Goal: Information Seeking & Learning: Learn about a topic

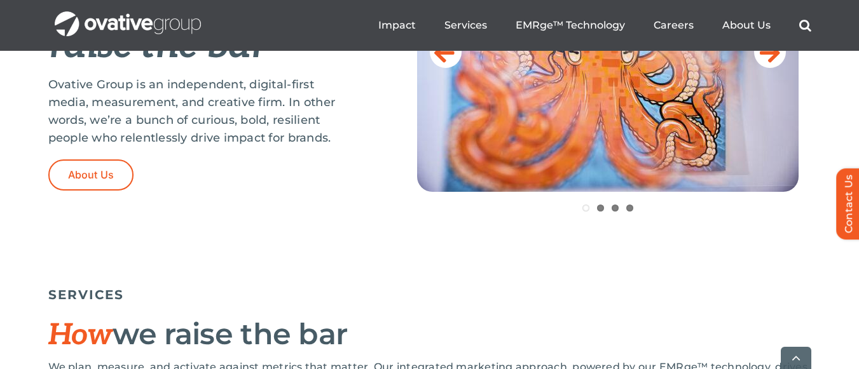
scroll to position [629, 0]
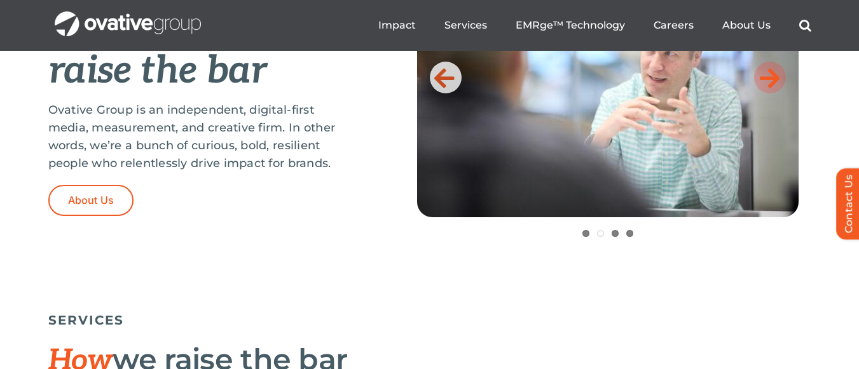
click at [778, 73] on icon at bounding box center [770, 77] width 20 height 25
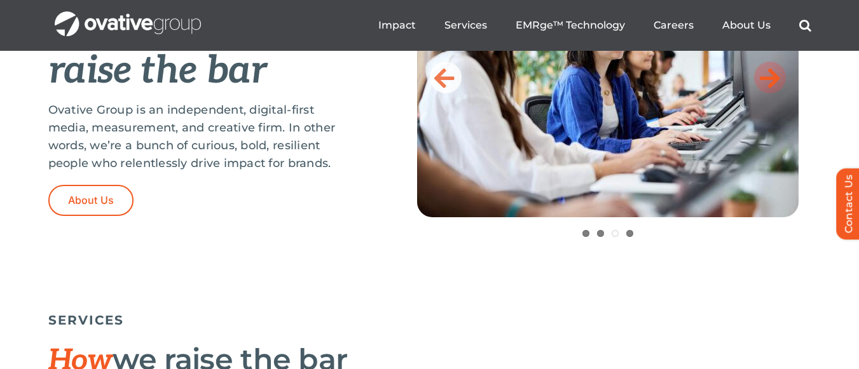
click at [778, 73] on icon at bounding box center [770, 77] width 20 height 25
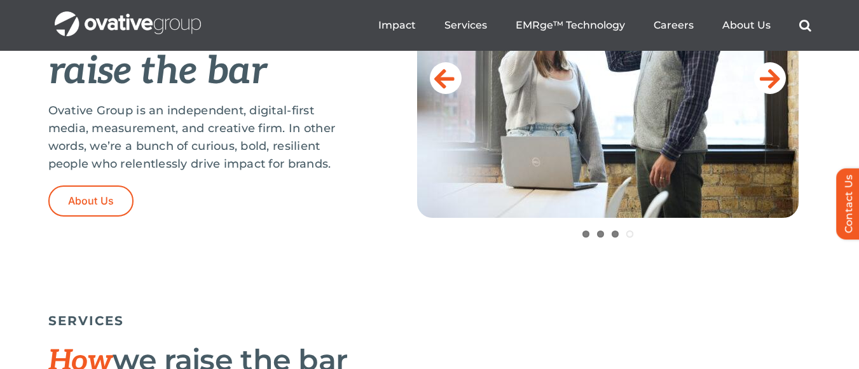
scroll to position [0, 0]
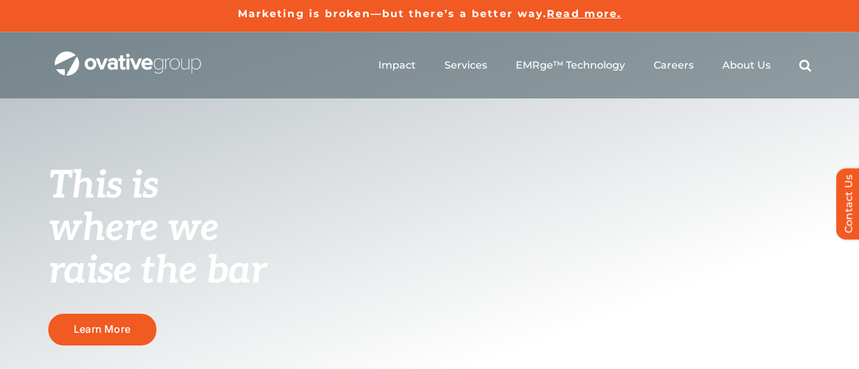
click at [856, 23] on div "Marketing is broken—but there’s a better way. Read more." at bounding box center [429, 15] width 859 height 31
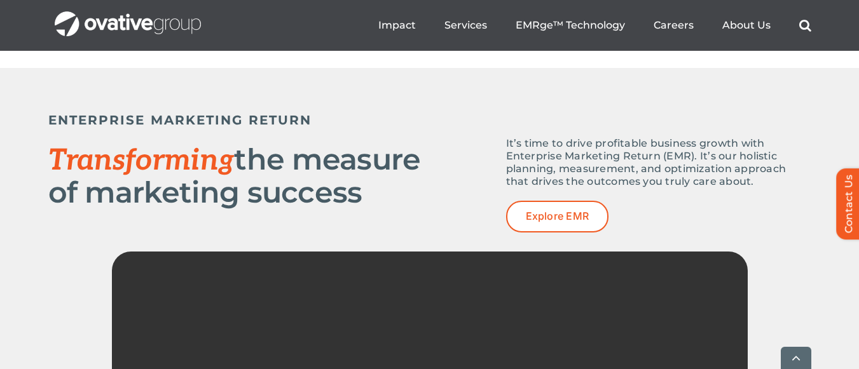
scroll to position [1669, 0]
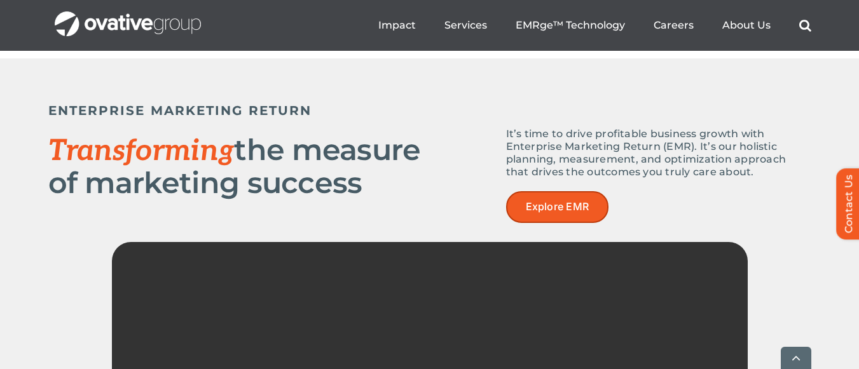
click at [555, 209] on span "Explore EMR" at bounding box center [558, 207] width 64 height 12
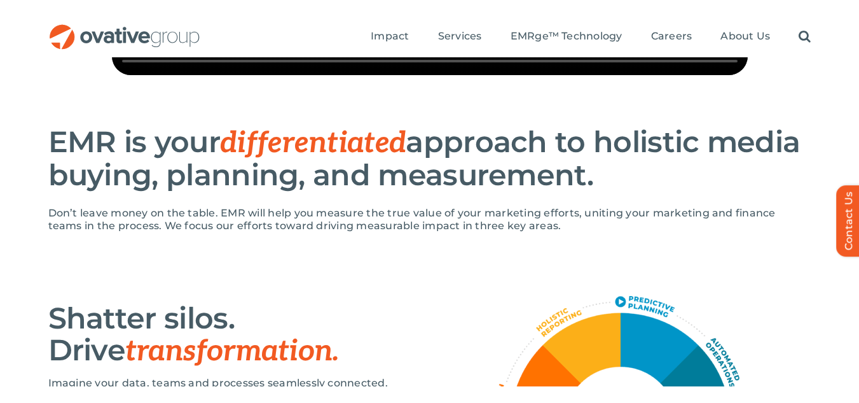
scroll to position [586, 0]
